Goal: Information Seeking & Learning: Learn about a topic

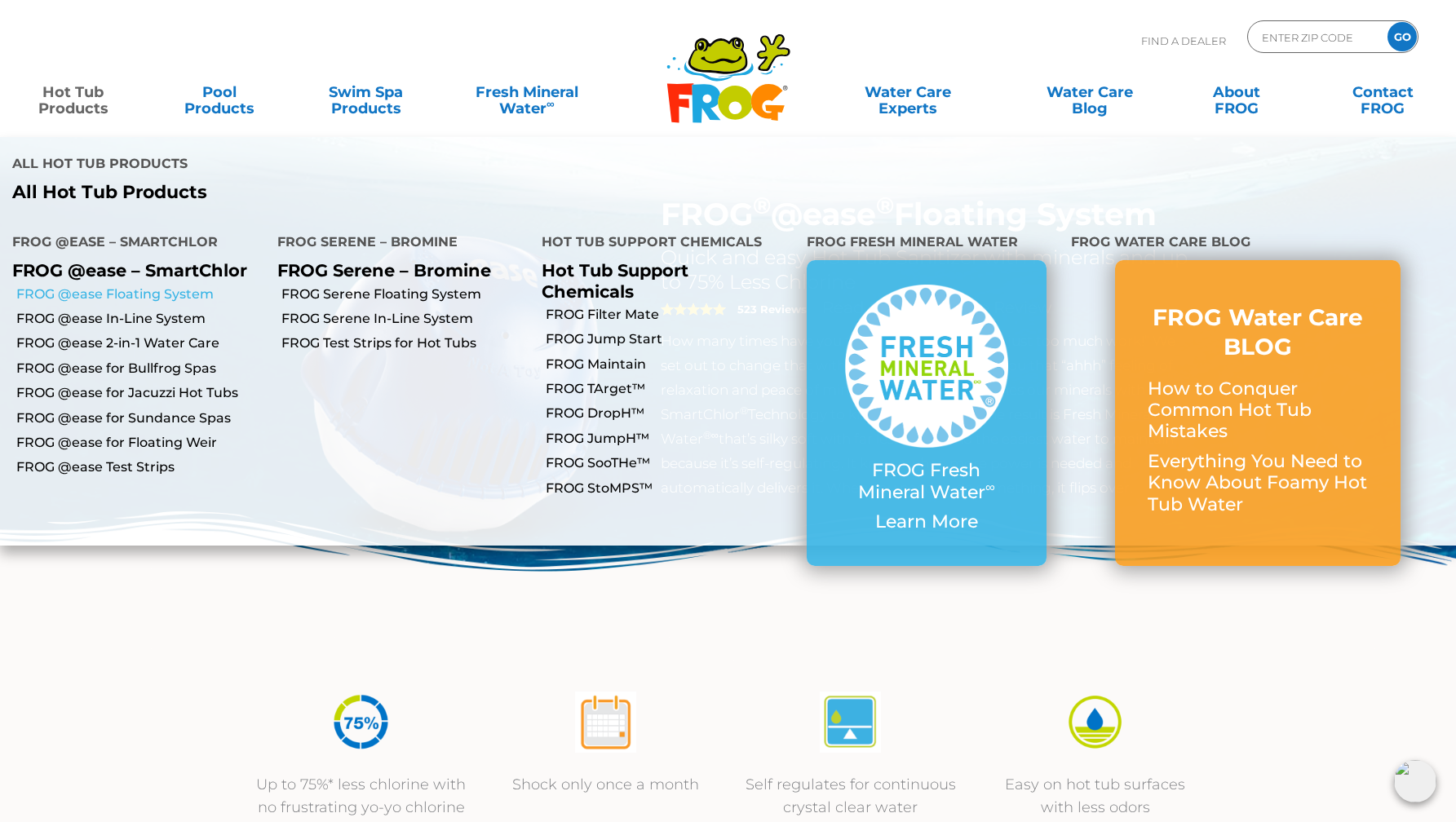
click at [179, 286] on link "FROG @ease Floating System" at bounding box center [140, 295] width 249 height 18
click at [837, 613] on img at bounding box center [728, 591] width 1456 height 159
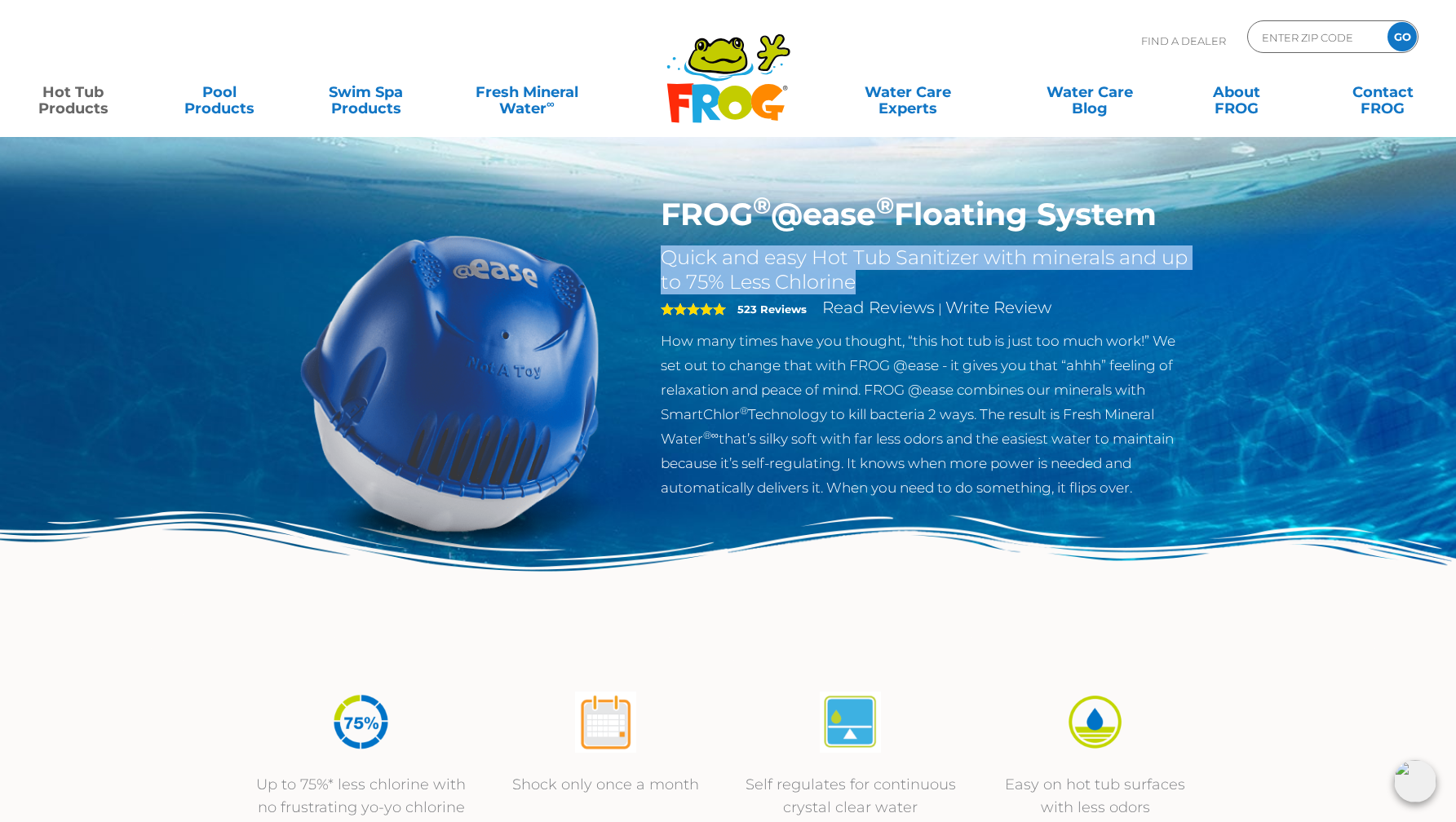
drag, startPoint x: 665, startPoint y: 260, endPoint x: 853, endPoint y: 280, distance: 189.1
click at [853, 280] on h2 "Quick and easy Hot Tub Sanitizer with minerals and up to 75% Less Chlorine" at bounding box center [927, 270] width 533 height 49
copy h2 "Quick and easy Hot Tub Sanitizer with minerals and up to 75% Less Chlorine"
drag, startPoint x: 662, startPoint y: 340, endPoint x: 1160, endPoint y: 486, distance: 519.0
click at [1159, 486] on p "How many times have you thought, “this hot tub is just too much work!” We set o…" at bounding box center [927, 414] width 533 height 171
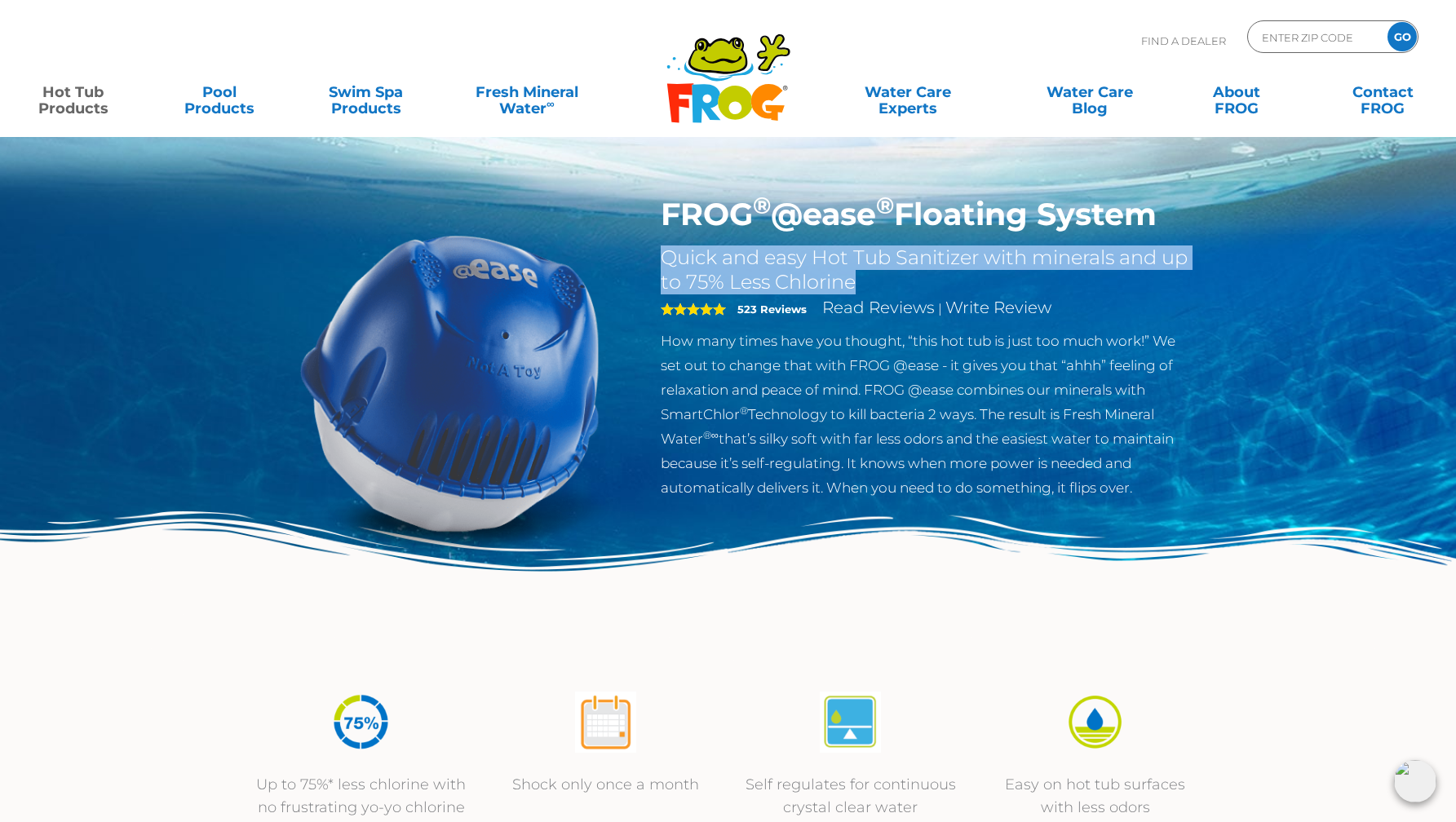
copy p "How many times have you thought, “this hot tub is just too much work!” We set o…"
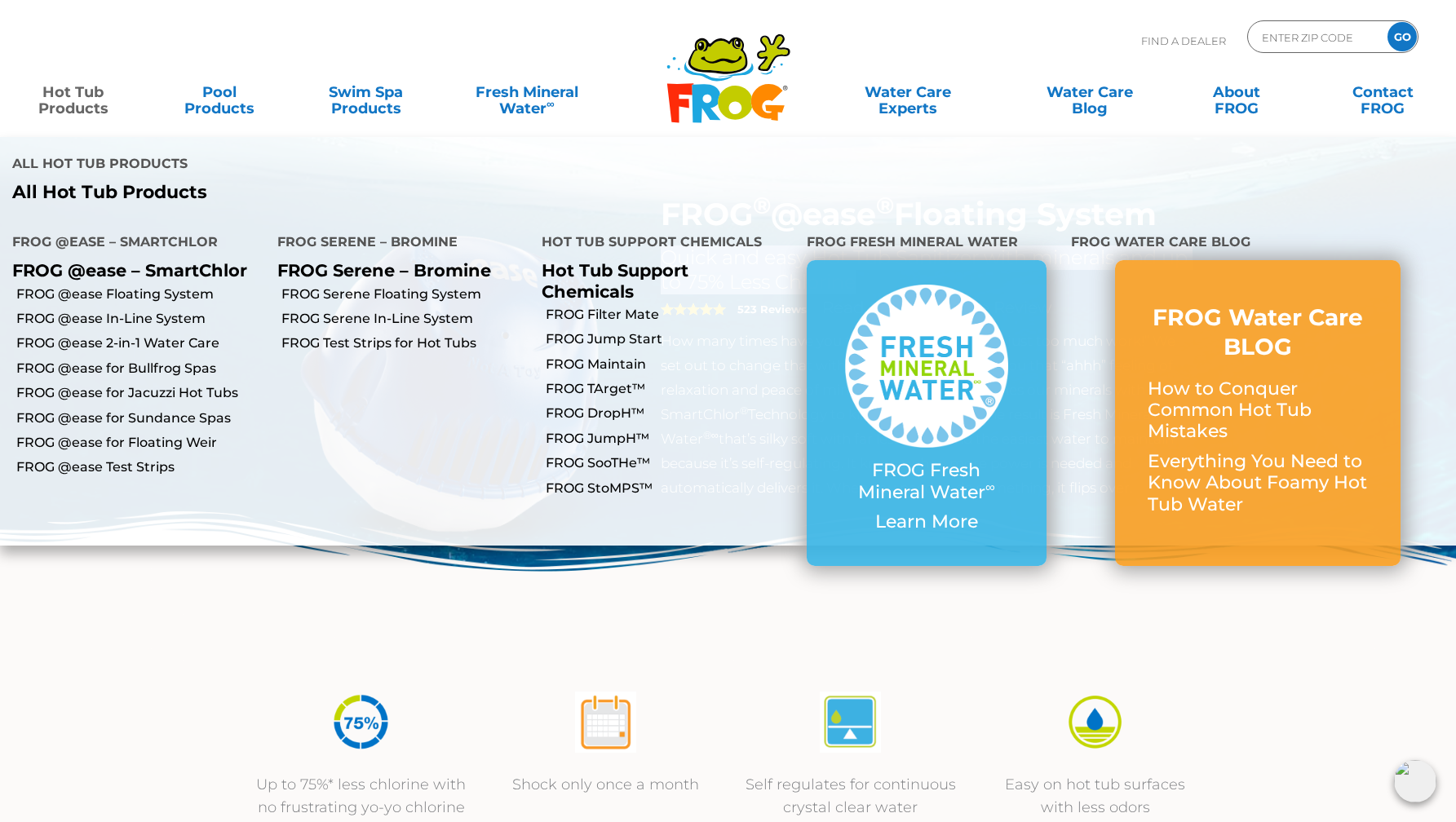
click at [71, 101] on link "Hot Tub Products" at bounding box center [73, 92] width 114 height 33
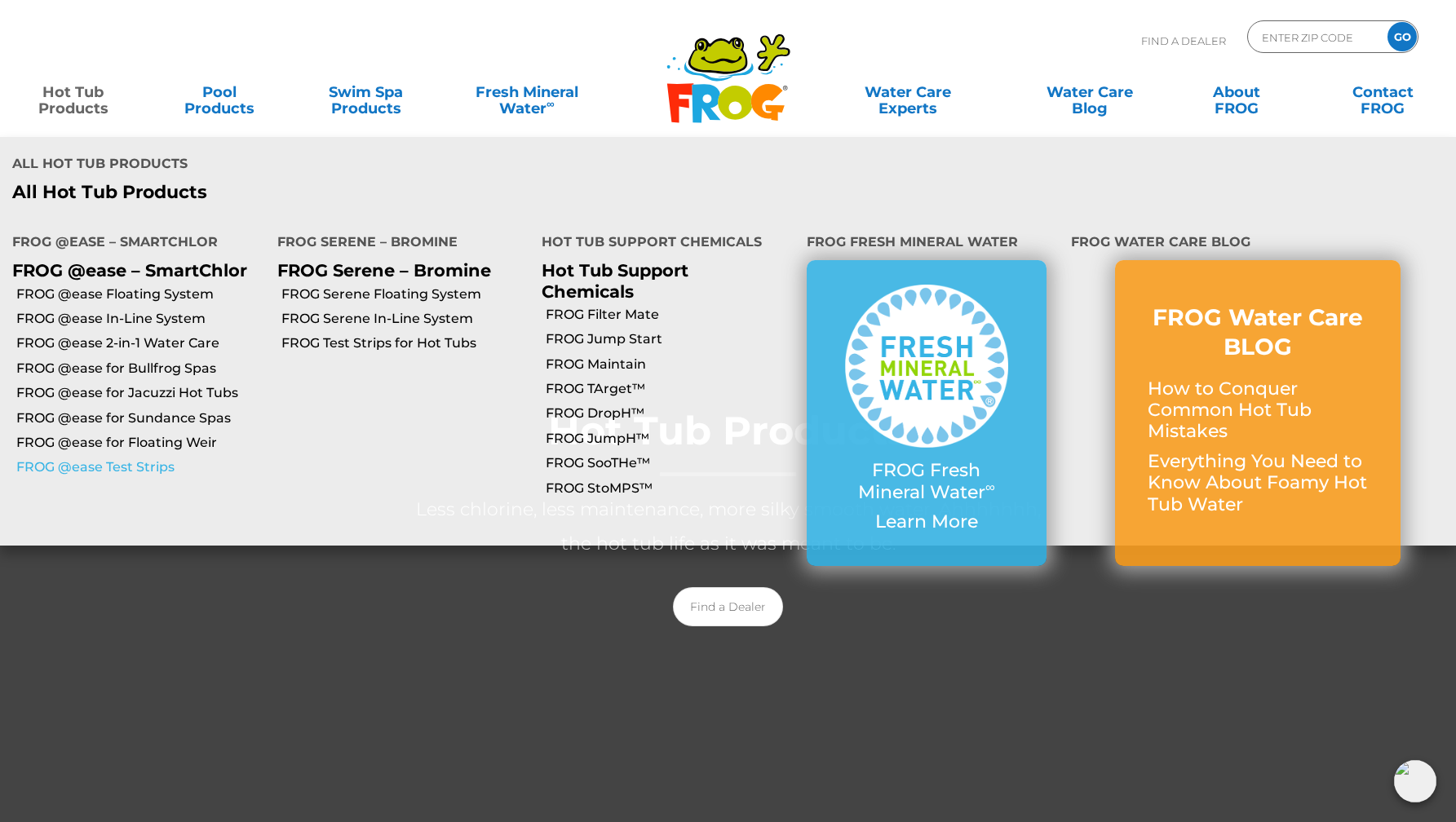
click at [147, 459] on link "FROG @ease Test Strips" at bounding box center [140, 468] width 249 height 18
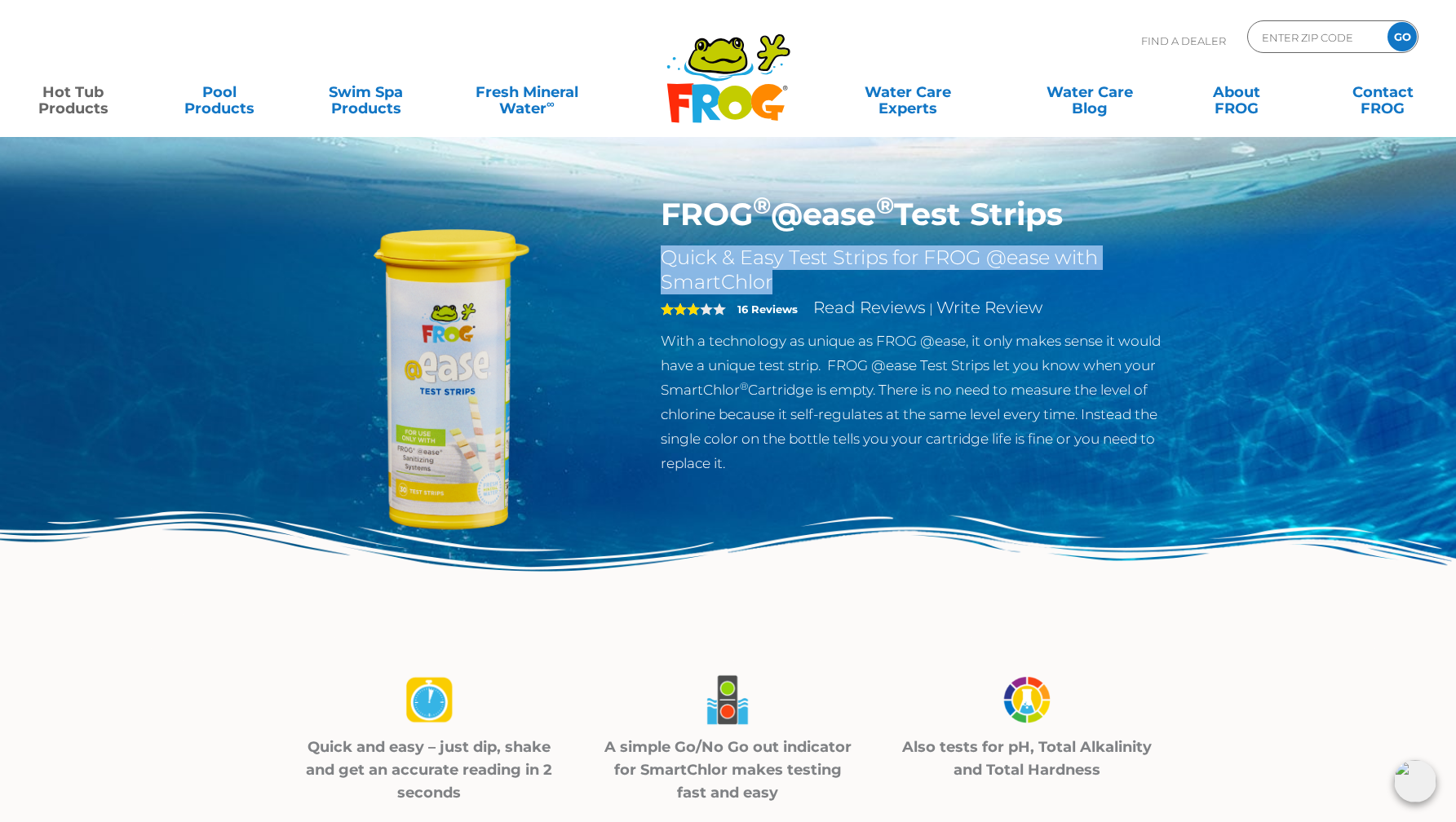
drag, startPoint x: 727, startPoint y: 270, endPoint x: 786, endPoint y: 288, distance: 61.7
click at [786, 288] on div "FROG ® @ease ® Test Strips Quick & Easy Test Strips for FROG @ease with SmartCh…" at bounding box center [927, 339] width 557 height 288
copy h2 "Quick & Easy Test Strips for FROG @ease with SmartChlor"
drag, startPoint x: 705, startPoint y: 364, endPoint x: 751, endPoint y: 465, distance: 111.0
click at [751, 465] on div "FROG ® @ease ® Test Strips Quick & Easy Test Strips for FROG @ease with SmartCh…" at bounding box center [927, 339] width 557 height 288
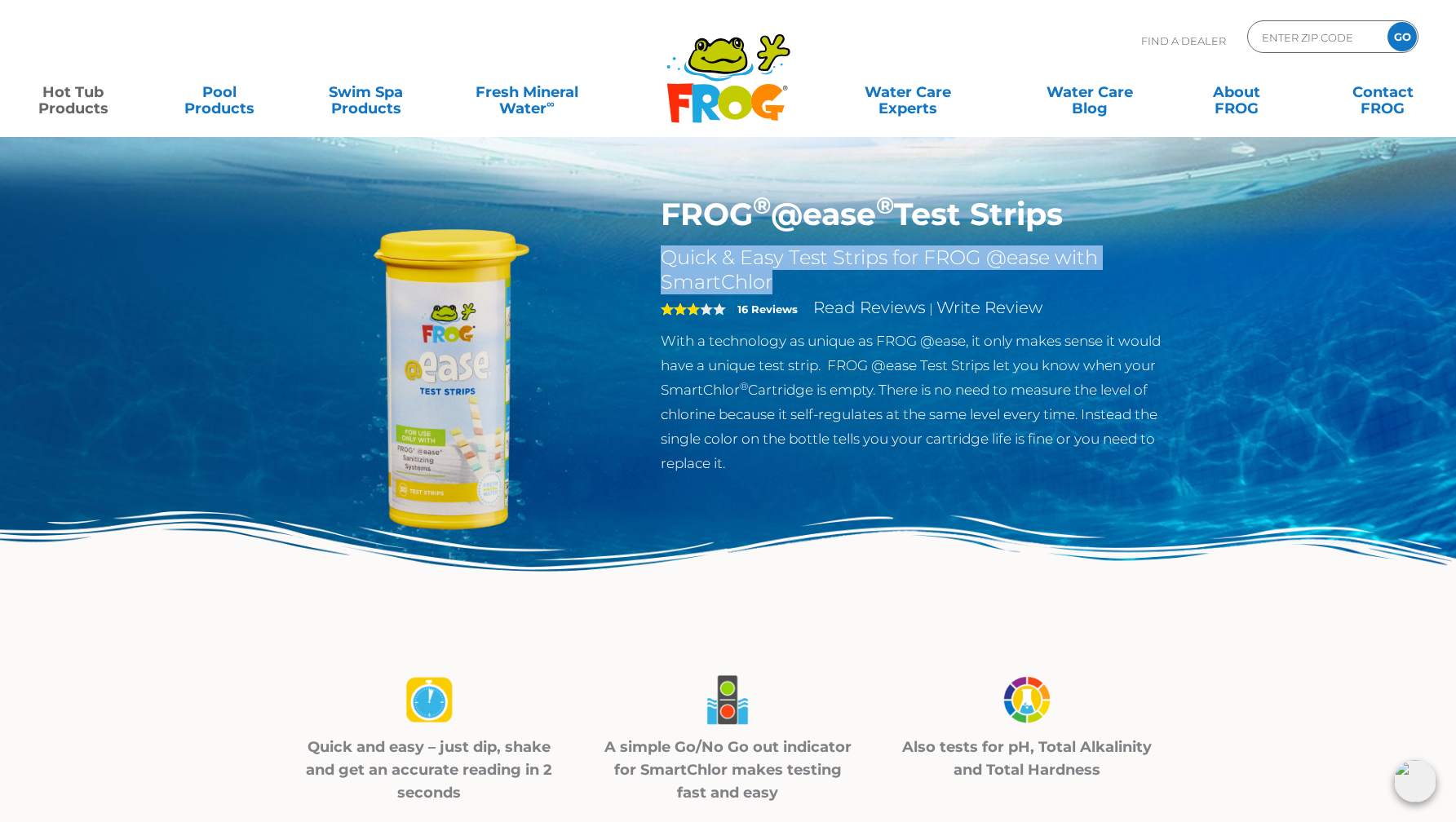
copy p "With a technology as unique as FROG @ease, it only makes sense it would have a …"
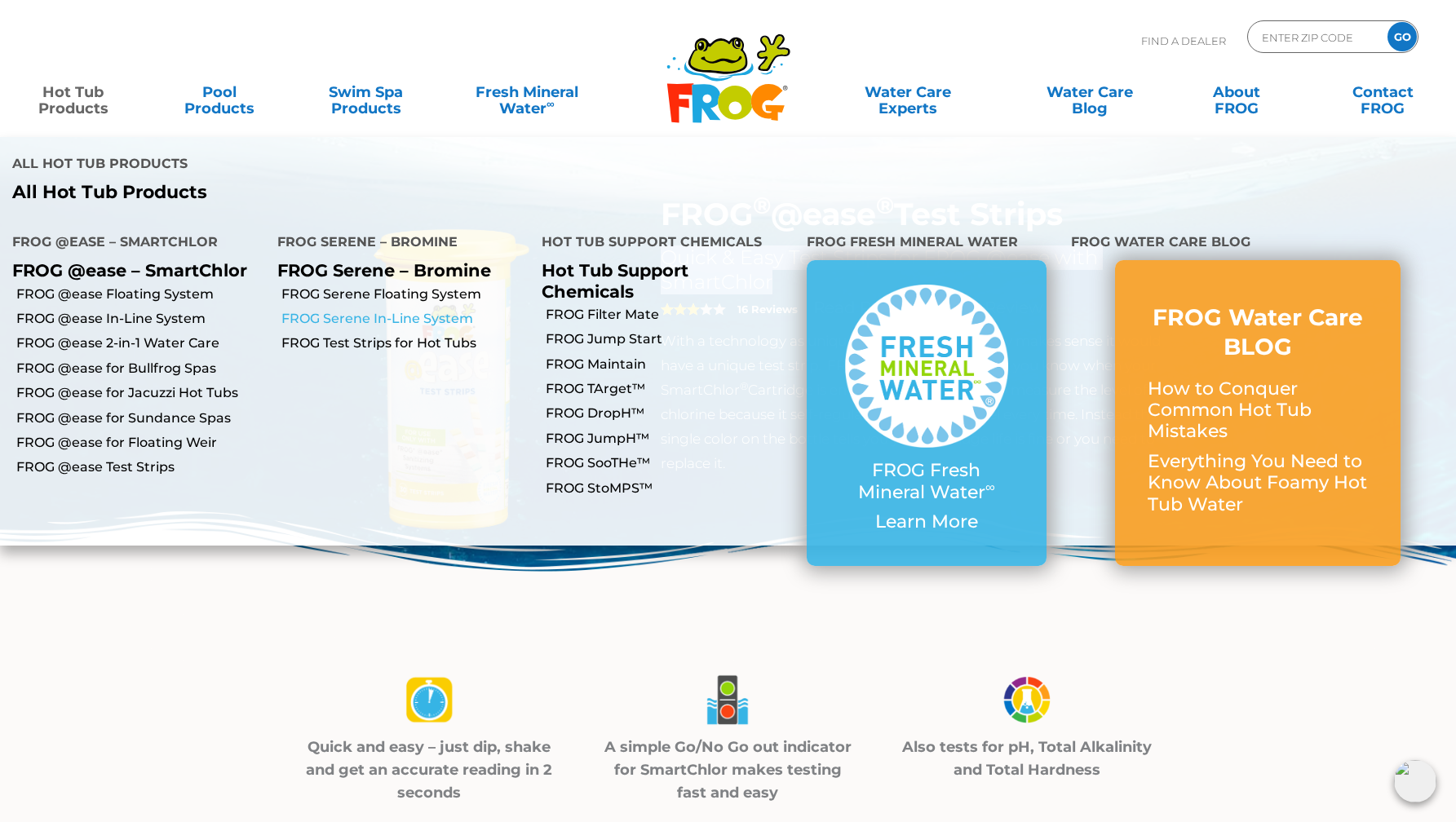
click at [452, 310] on link "FROG Serene In-Line System" at bounding box center [405, 319] width 249 height 18
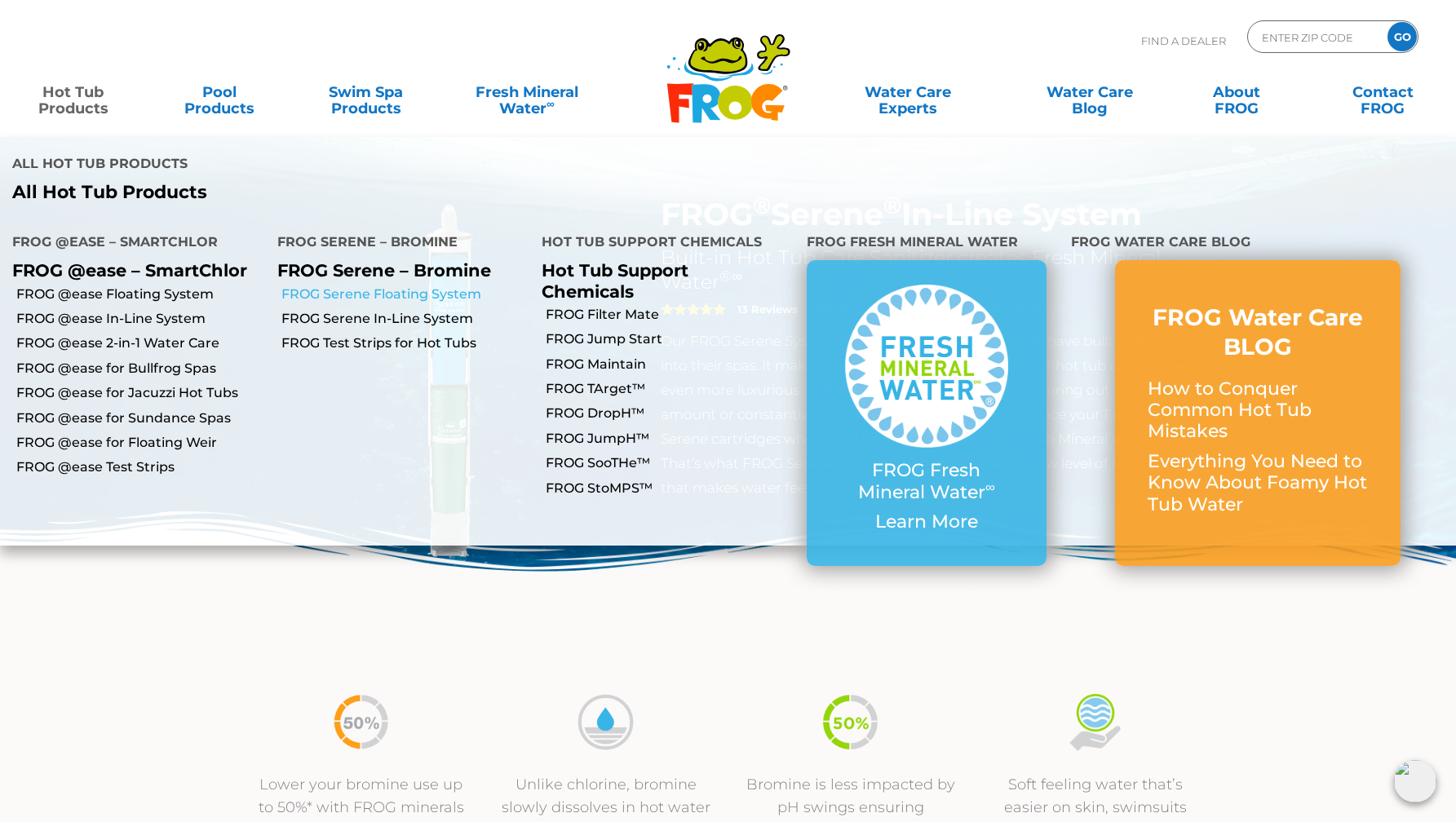
click at [371, 286] on link "FROG Serene Floating System" at bounding box center [405, 295] width 249 height 18
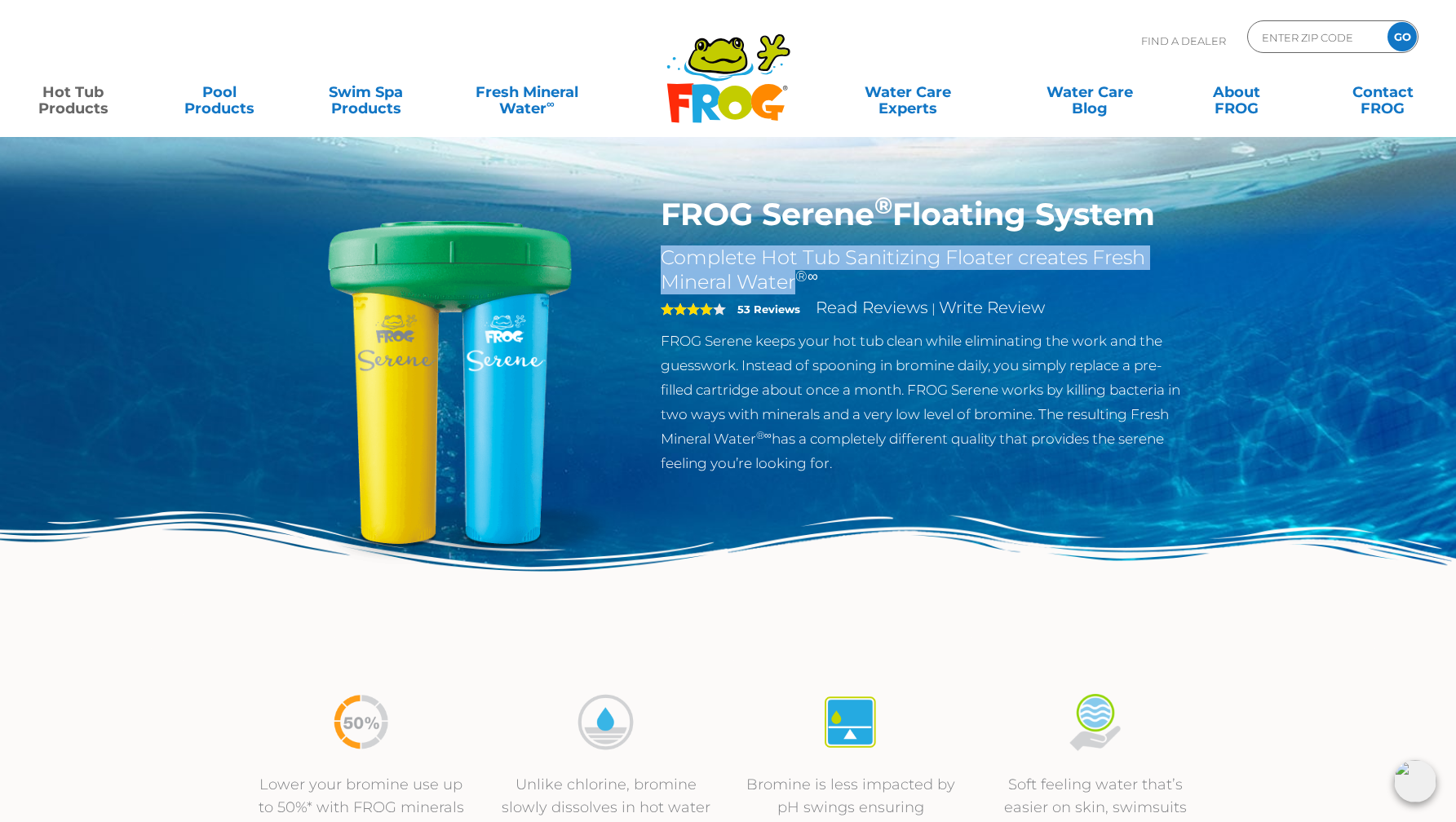
drag, startPoint x: 661, startPoint y: 255, endPoint x: 797, endPoint y: 282, distance: 138.7
click at [797, 282] on h2 "Complete Hot Tub Sanitizing Floater creates Fresh Mineral Water ®∞" at bounding box center [927, 270] width 533 height 49
copy h2 "Complete Hot Tub Sanitizing Floater creates Fresh Mineral Water"
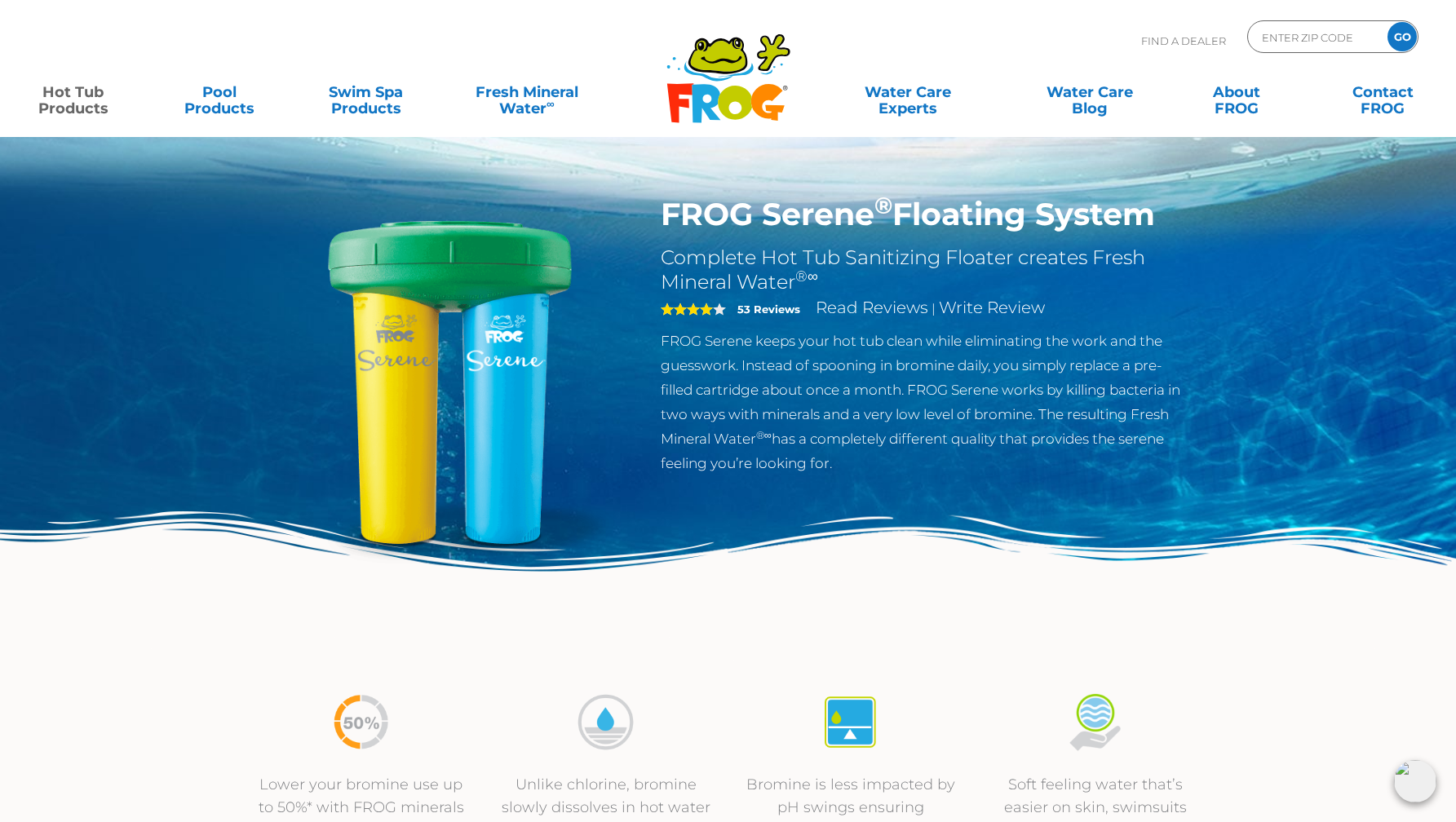
drag, startPoint x: 757, startPoint y: 343, endPoint x: 691, endPoint y: 346, distance: 66.1
click at [755, 344] on p "FROG Serene keeps your hot tub clean while eliminating the work and the guesswo…" at bounding box center [927, 402] width 533 height 146
drag, startPoint x: 669, startPoint y: 345, endPoint x: 841, endPoint y: 465, distance: 209.7
click at [841, 465] on div "FROG Serene ® Floating System Complete Hot Tub Sanitizing Floater creates Fresh…" at bounding box center [927, 339] width 557 height 288
copy p "FROG Serene keeps your hot tub clean while eliminating the work and the guesswo…"
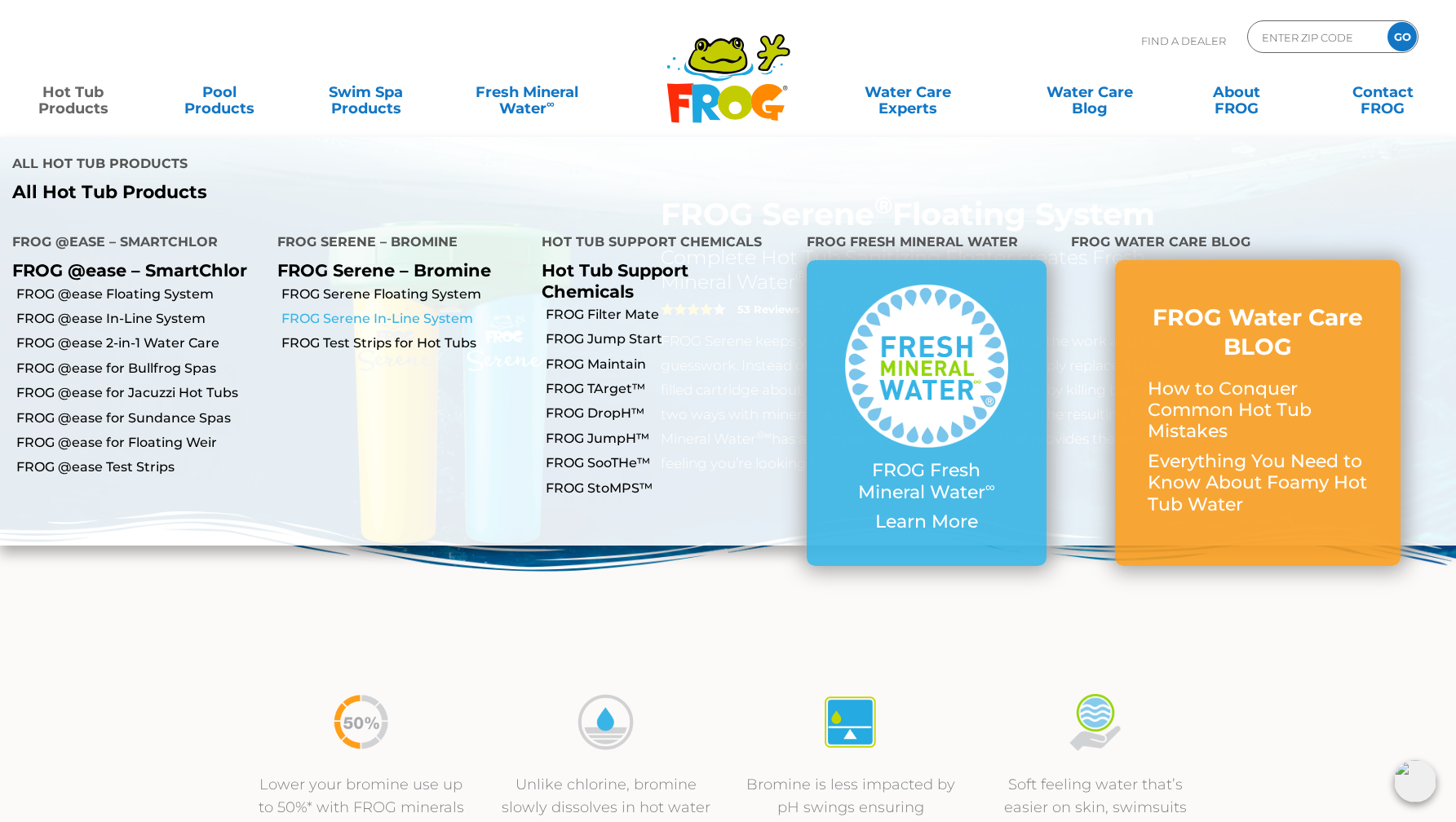
click at [433, 310] on link "FROG Serene In-Line System" at bounding box center [405, 319] width 249 height 18
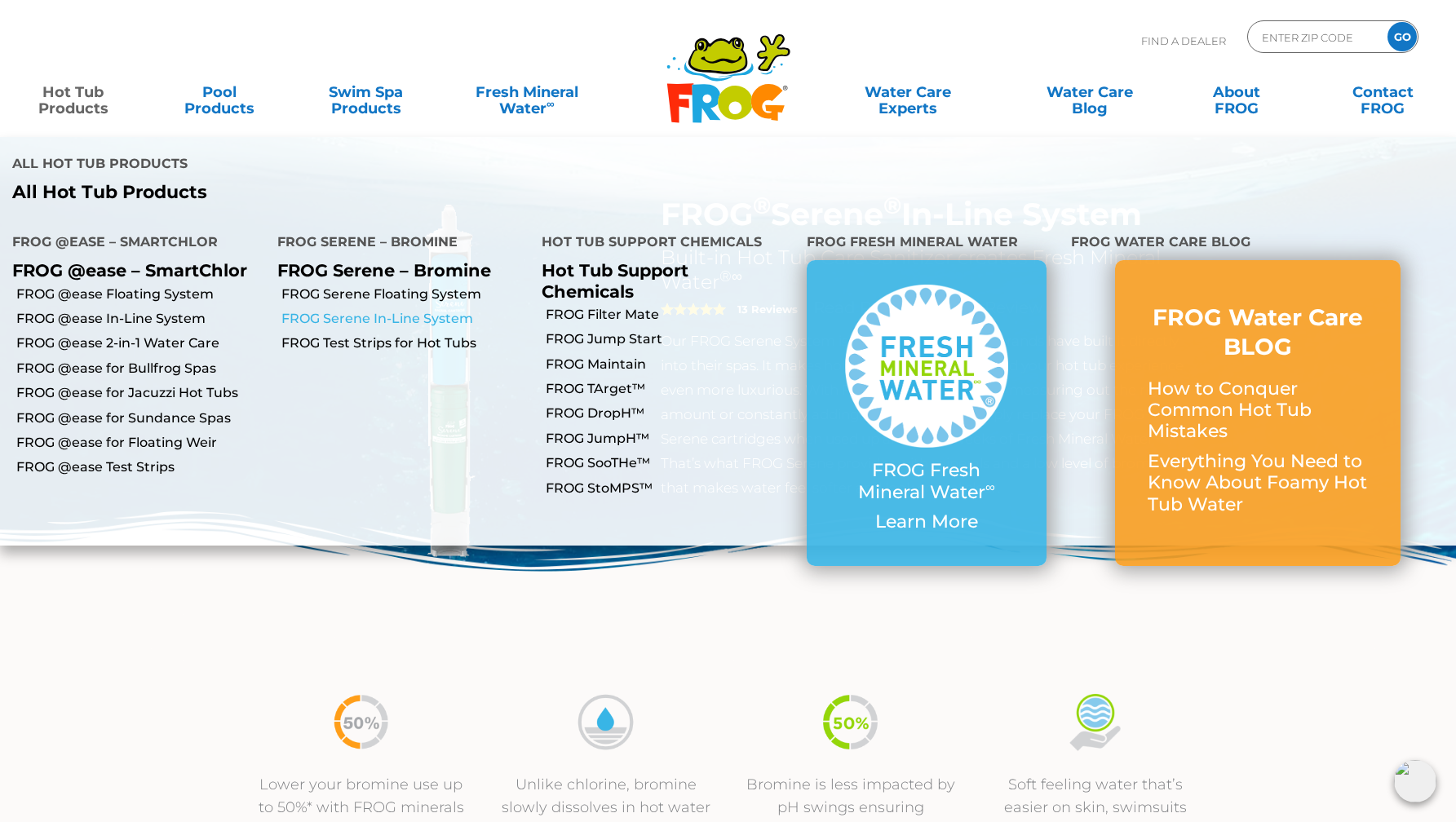
click at [420, 310] on link "FROG Serene In-Line System" at bounding box center [405, 319] width 249 height 18
